Goal: Information Seeking & Learning: Understand process/instructions

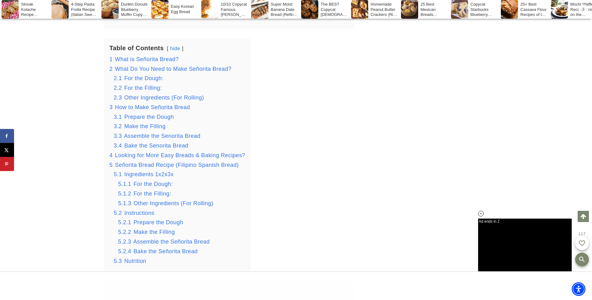
scroll to position [901, 0]
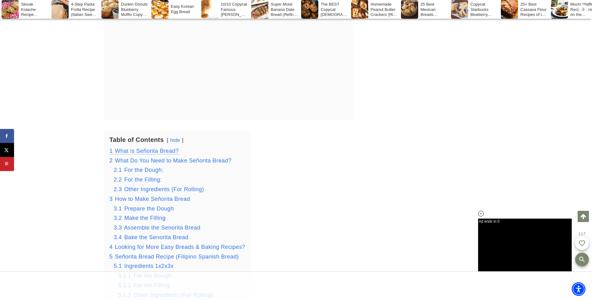
click at [140, 152] on span "What is Señorita Bread?" at bounding box center [147, 151] width 64 height 6
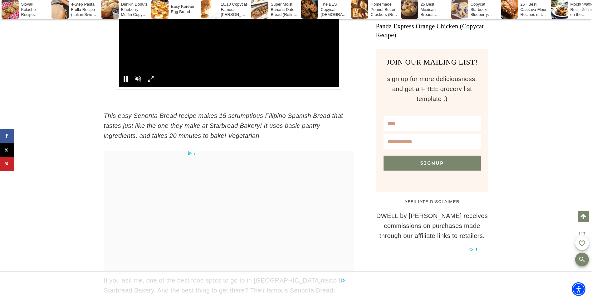
scroll to position [530, 0]
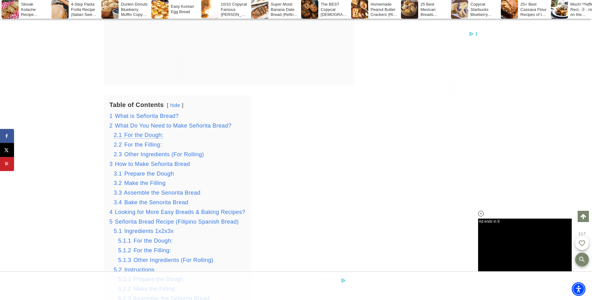
click at [140, 137] on span "For the Dough:" at bounding box center [143, 135] width 39 height 6
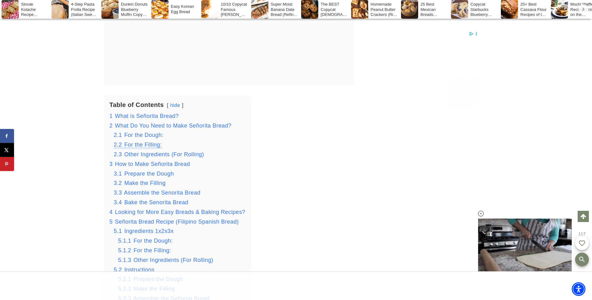
click at [126, 146] on span "For the Filling:" at bounding box center [142, 145] width 37 height 6
